Goal: Information Seeking & Learning: Learn about a topic

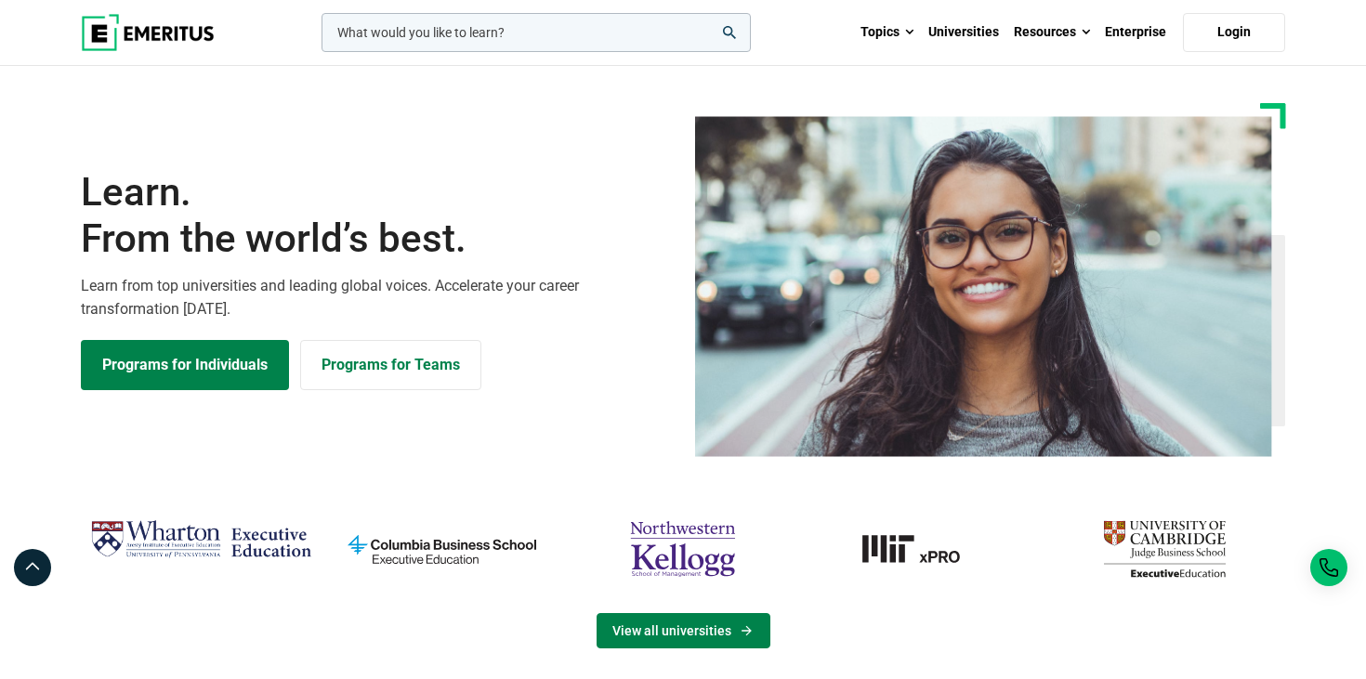
click at [674, 625] on link "View all universities" at bounding box center [684, 630] width 174 height 35
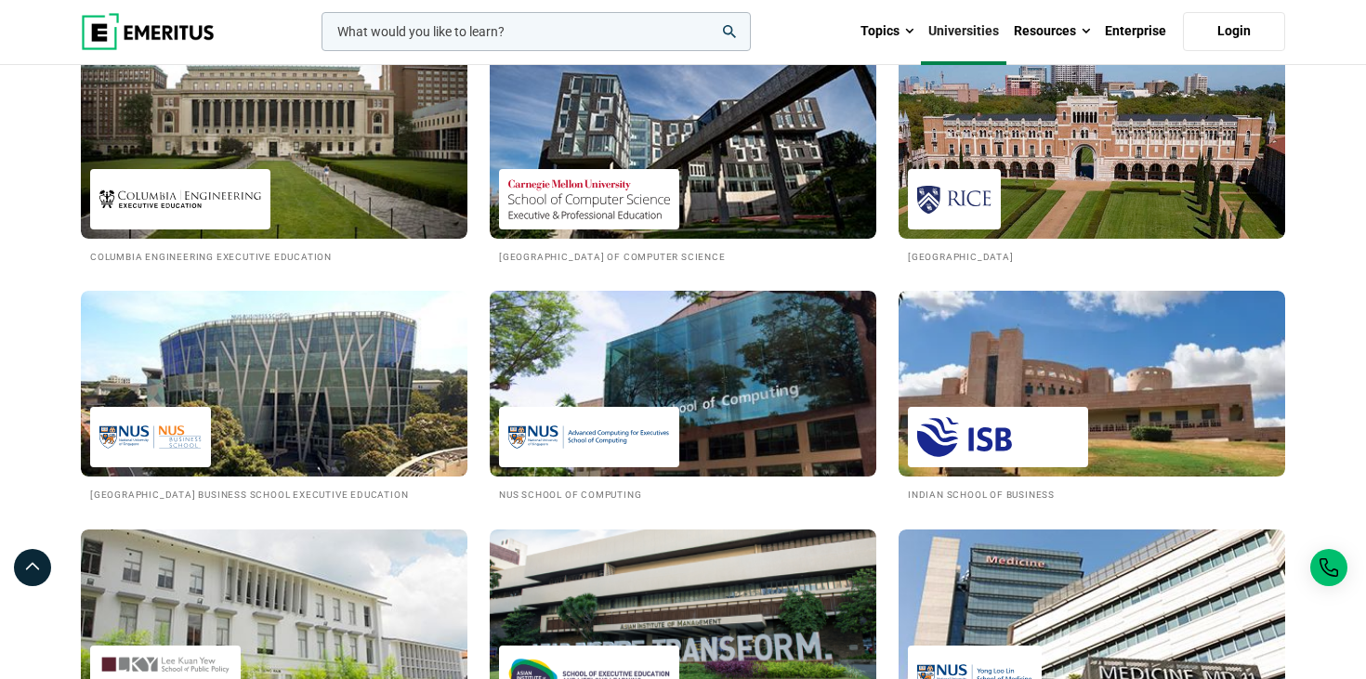
scroll to position [1543, 0]
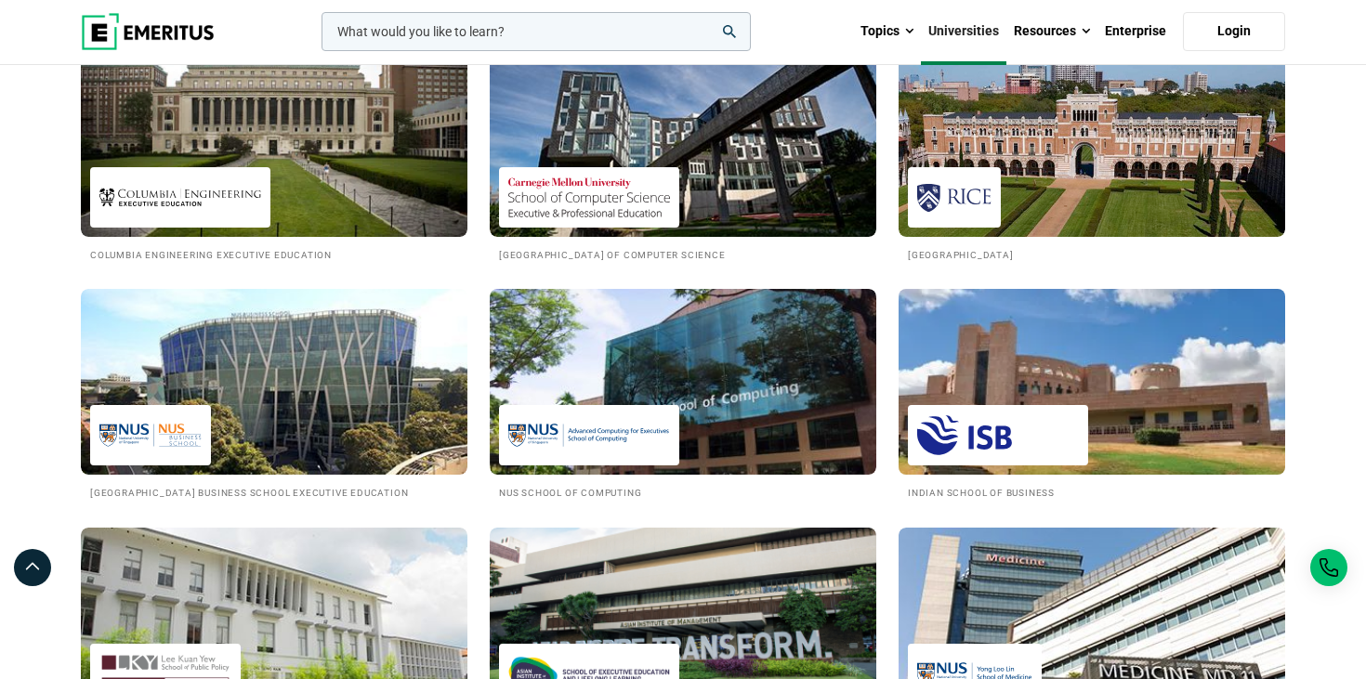
click at [1005, 425] on img at bounding box center [998, 436] width 162 height 42
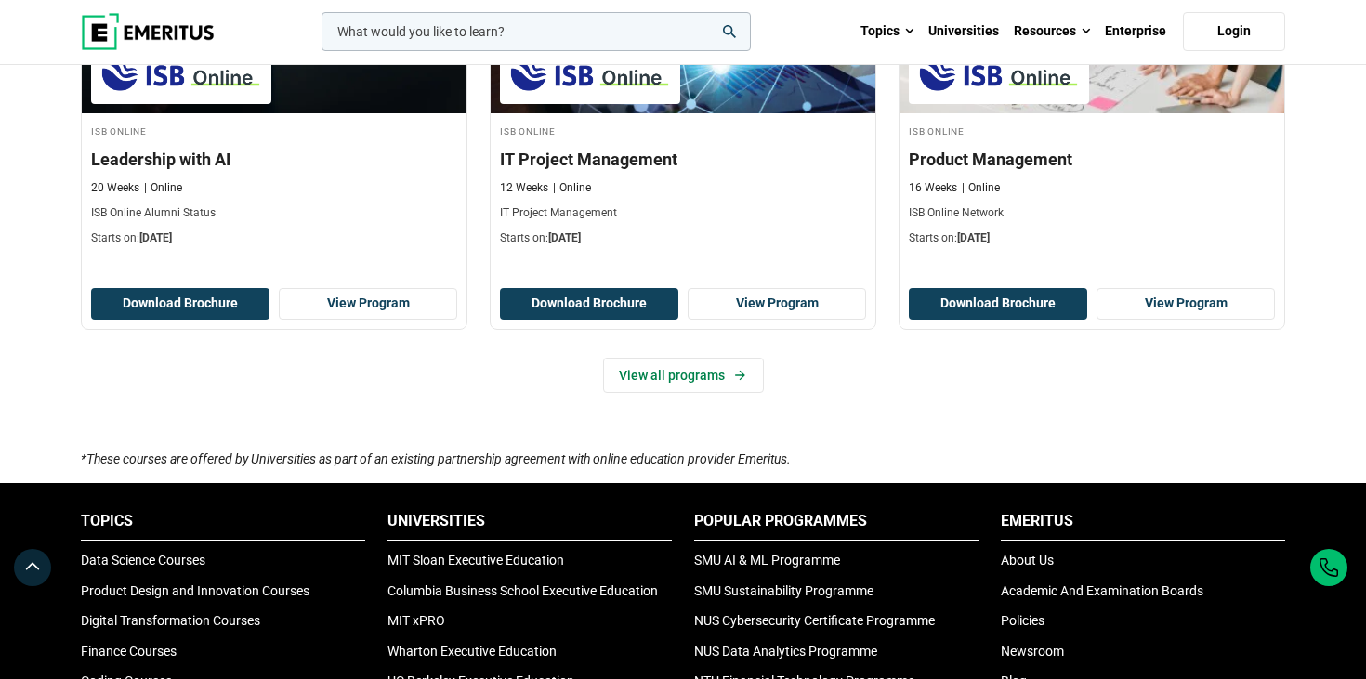
scroll to position [1555, 0]
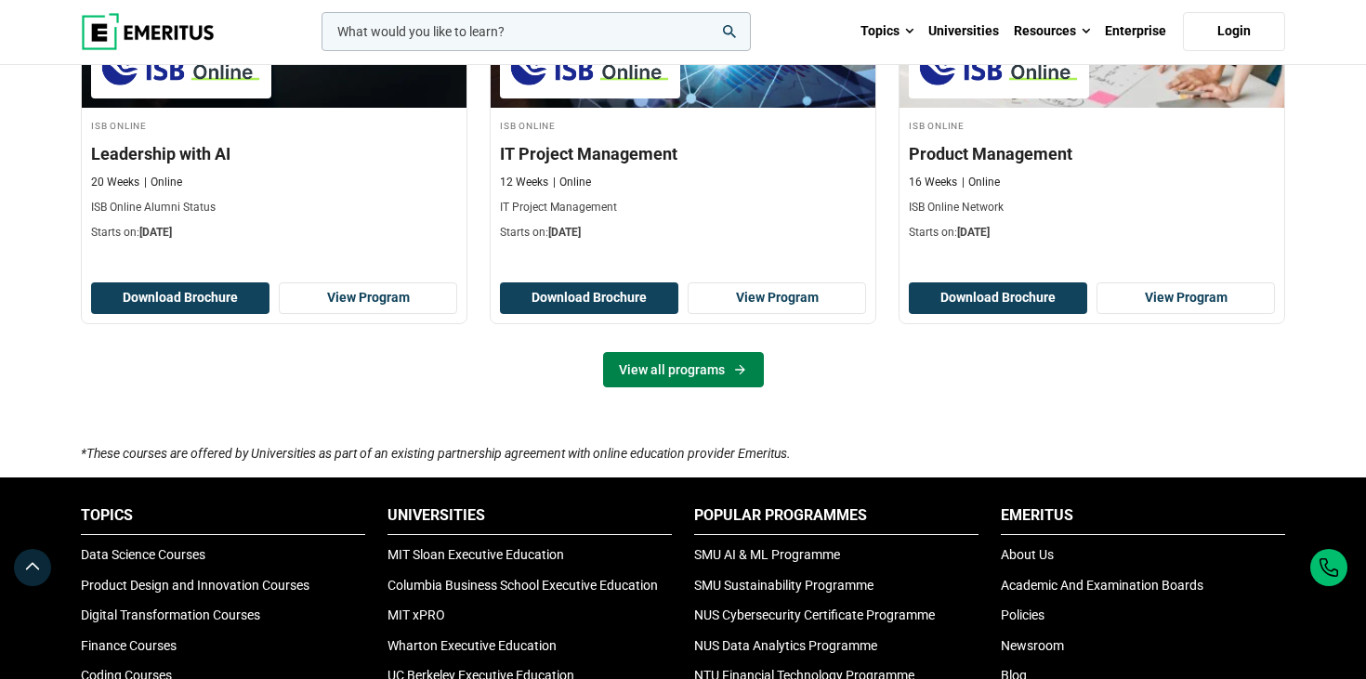
click at [697, 355] on link "View all programs" at bounding box center [683, 369] width 161 height 35
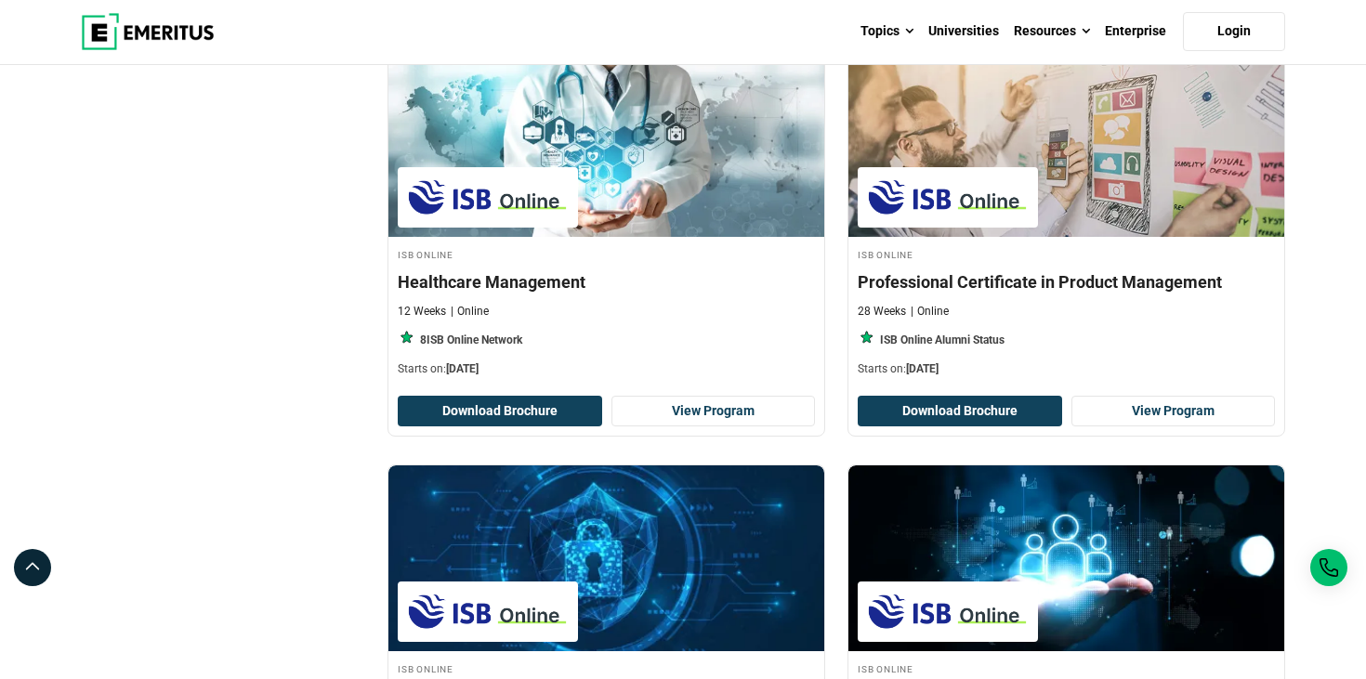
scroll to position [1560, 0]
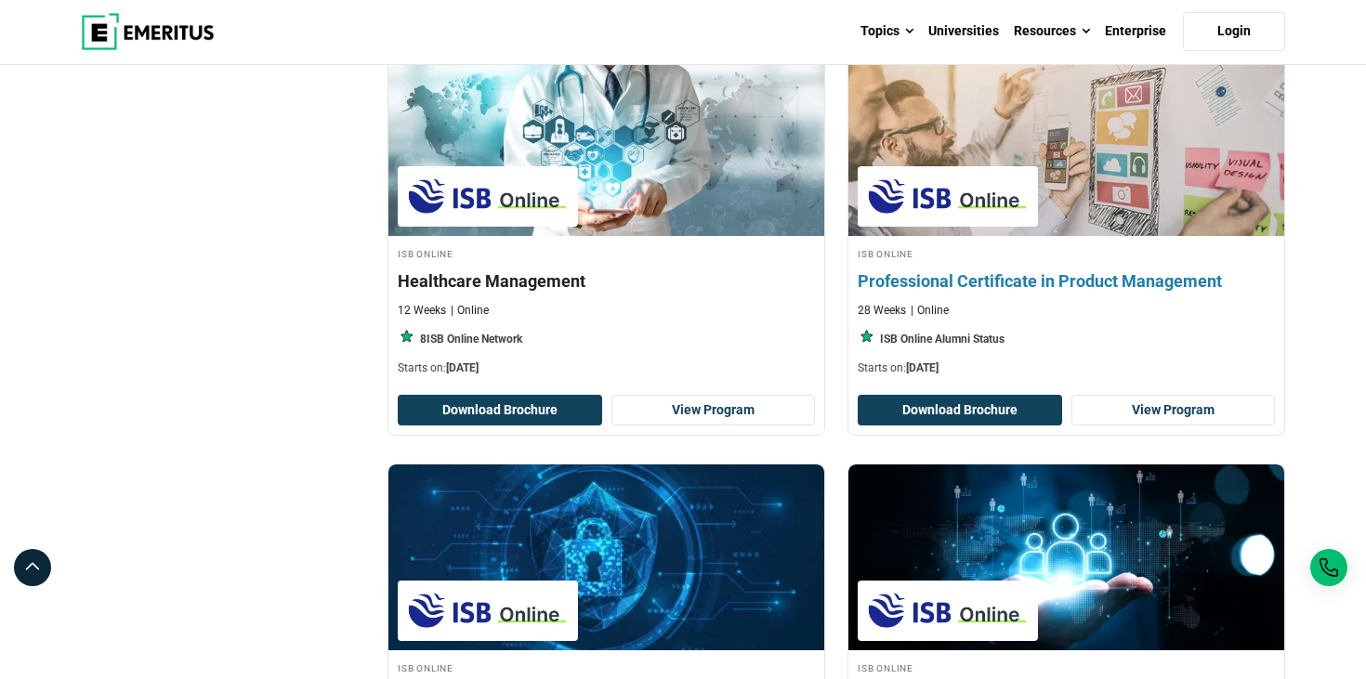
click at [1052, 270] on h4 "Professional Certificate in Product Management" at bounding box center [1066, 281] width 417 height 23
